Goal: Information Seeking & Learning: Learn about a topic

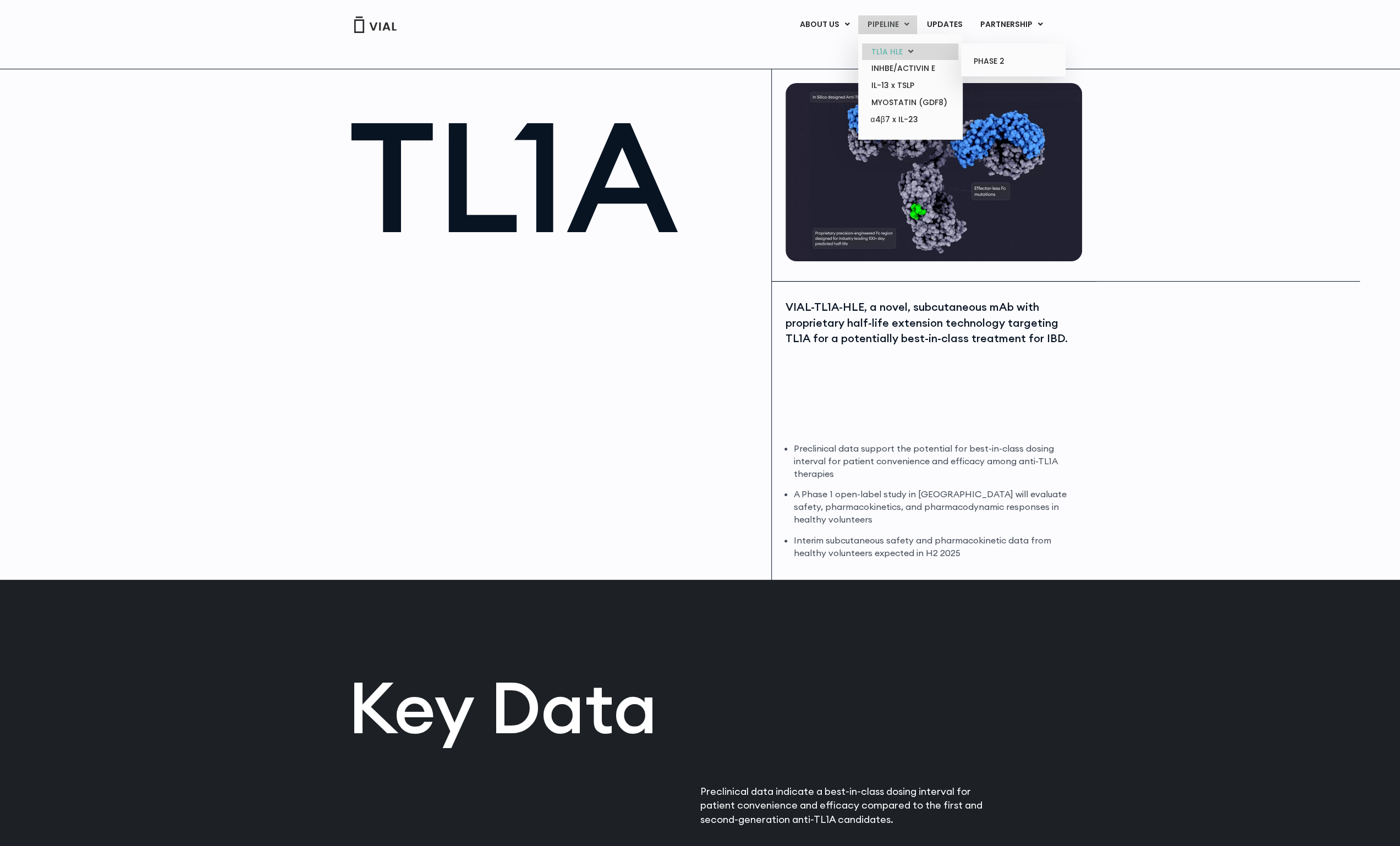
click at [900, 51] on link "TL1A HLE" at bounding box center [911, 52] width 97 height 17
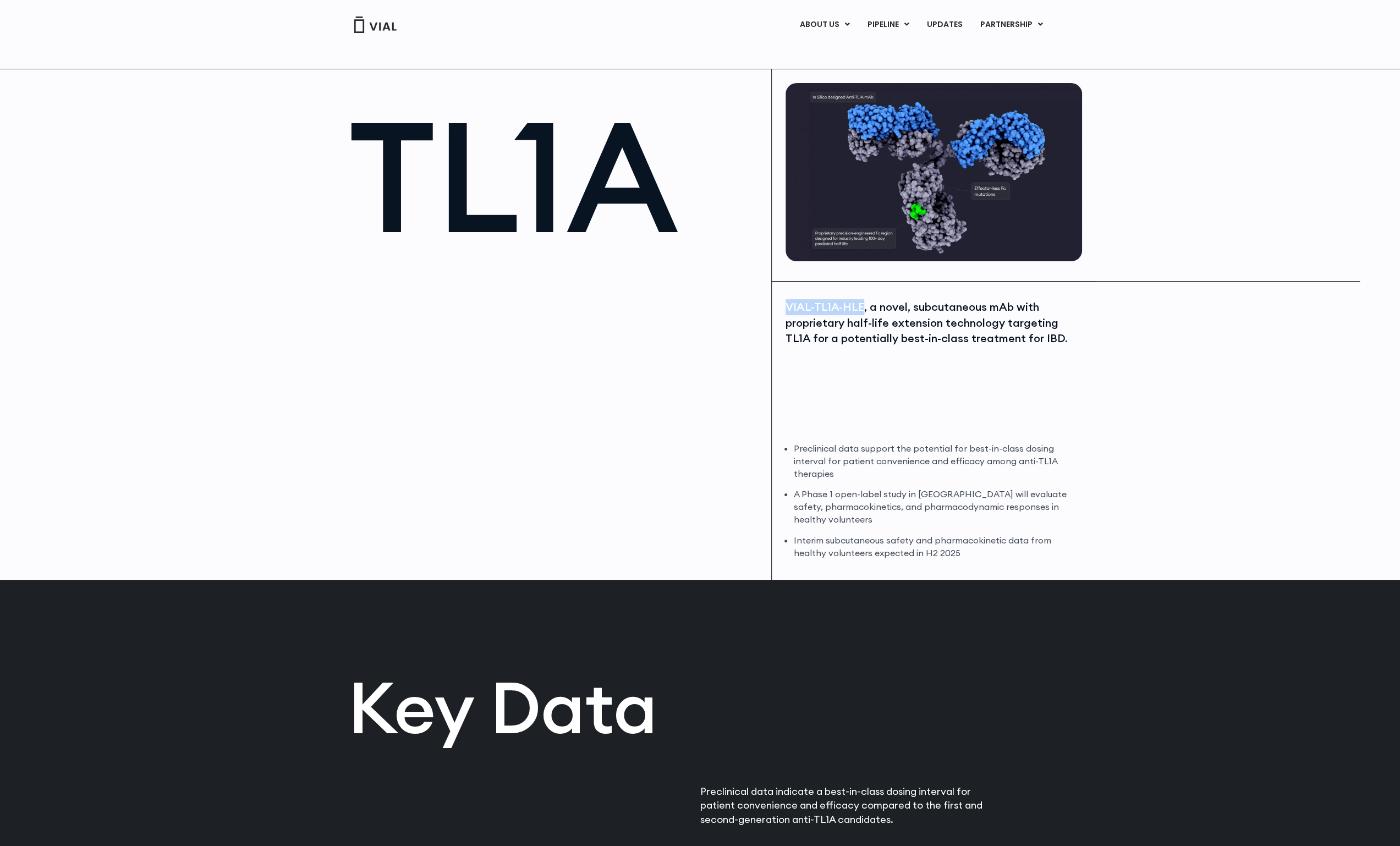
drag, startPoint x: 786, startPoint y: 305, endPoint x: 862, endPoint y: 301, distance: 76.1
click at [862, 301] on div "VIAL-TL1A-HLE, a novel, subcutaneous mAb with proprietary half-life extension t…" at bounding box center [933, 323] width 294 height 47
copy div "VIAL-TL1A-HLE"
